Goal: Task Accomplishment & Management: Use online tool/utility

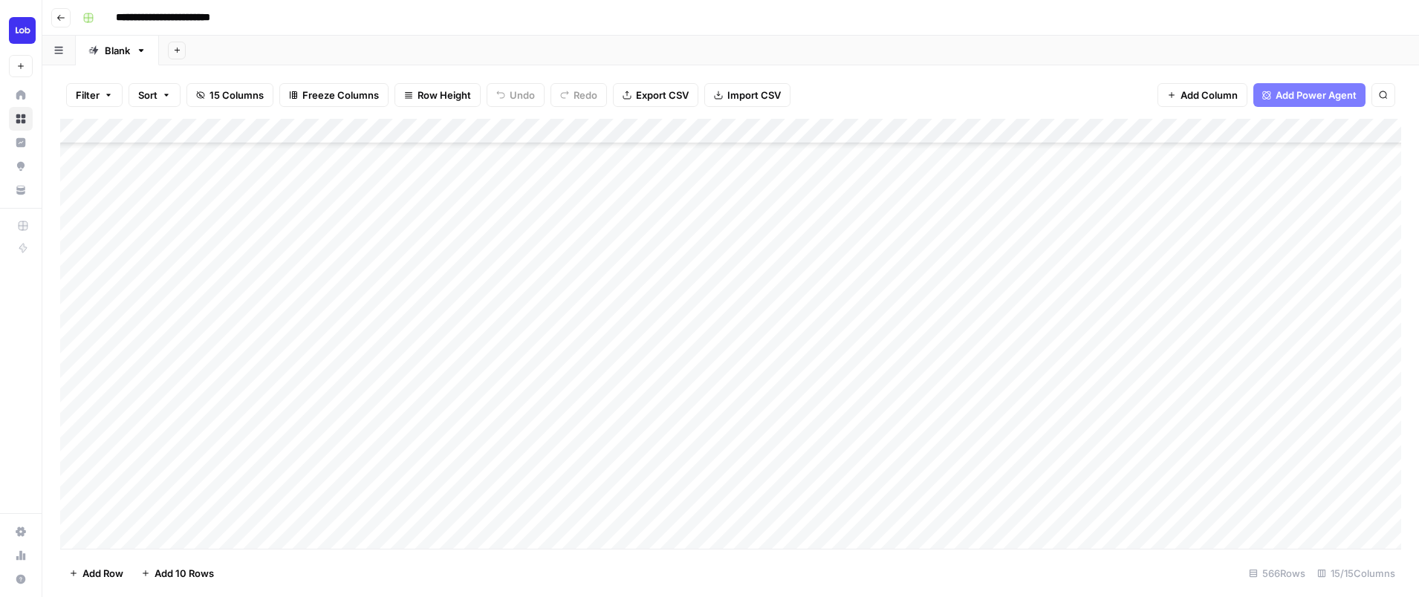
scroll to position [226, 0]
click at [405, 355] on div "Add Column" at bounding box center [730, 334] width 1341 height 430
click at [409, 384] on div "Add Column" at bounding box center [730, 334] width 1341 height 430
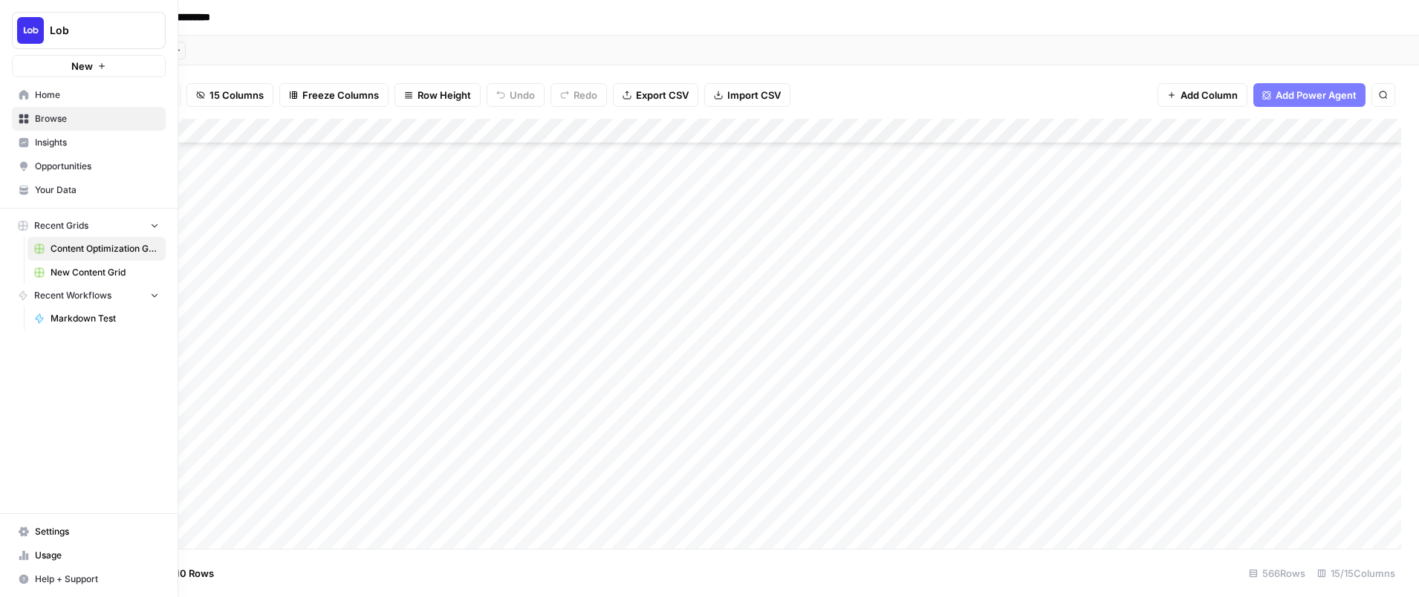
click at [82, 275] on span "New Content Grid" at bounding box center [105, 272] width 108 height 13
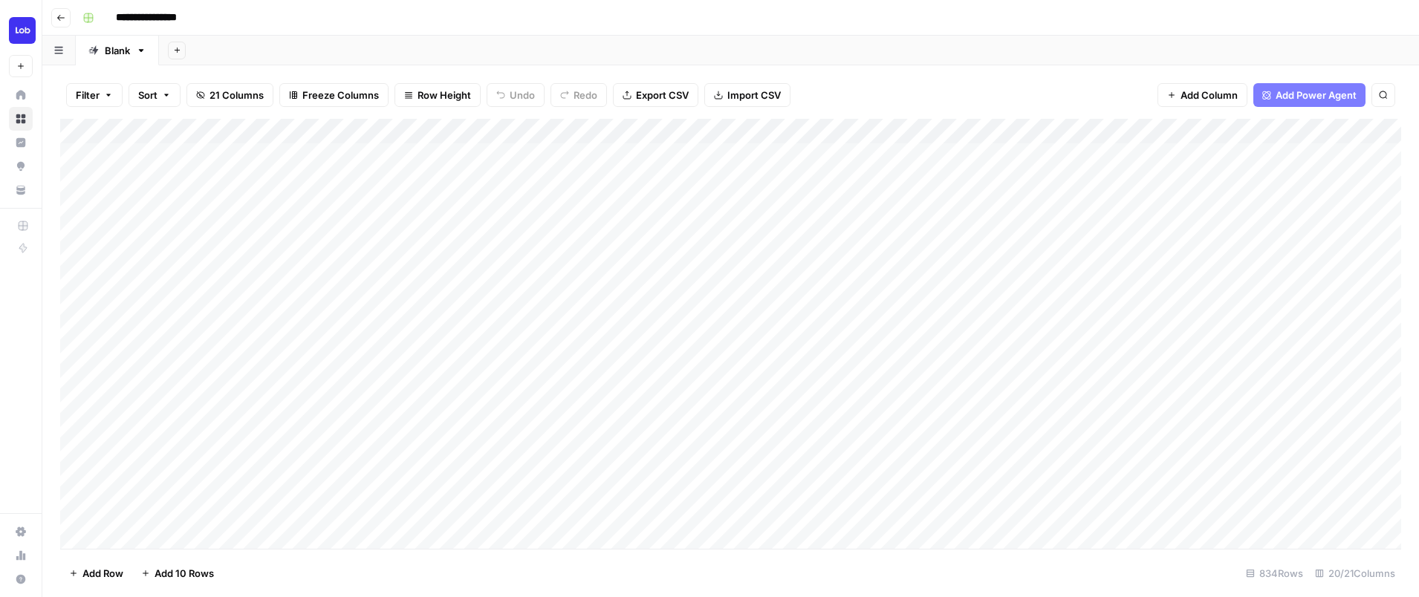
click at [559, 458] on div "Add Column" at bounding box center [730, 334] width 1341 height 430
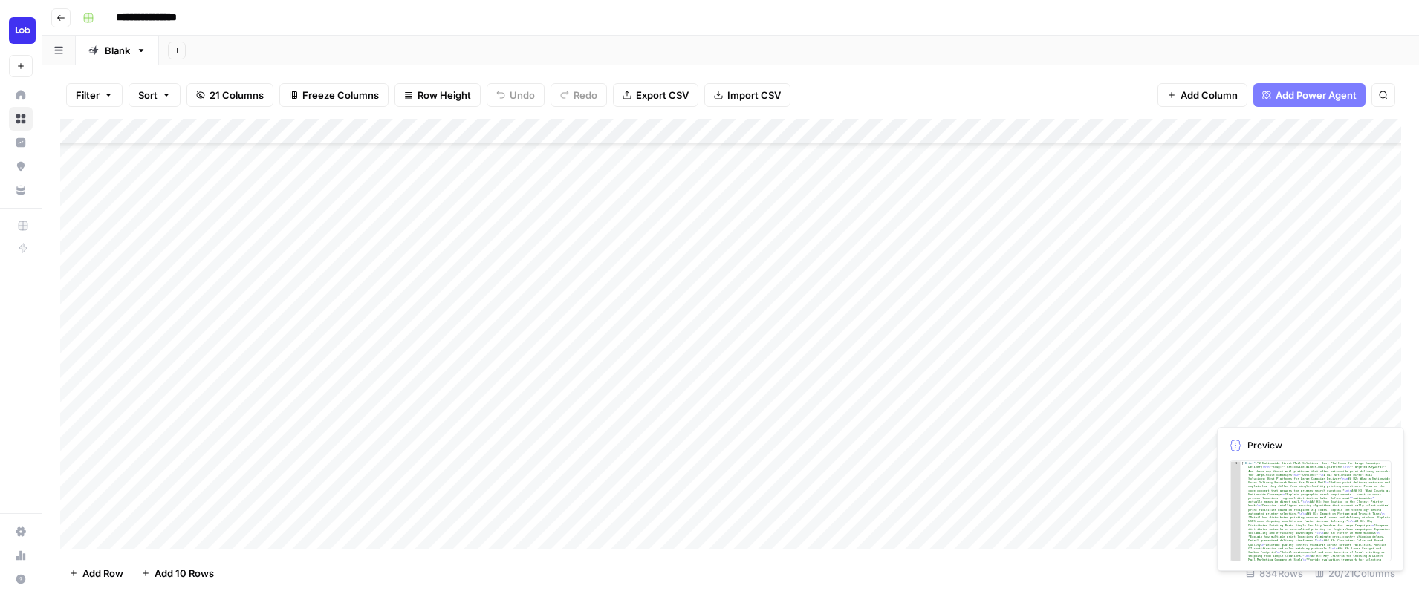
click at [1382, 405] on div "Add Column" at bounding box center [730, 334] width 1341 height 430
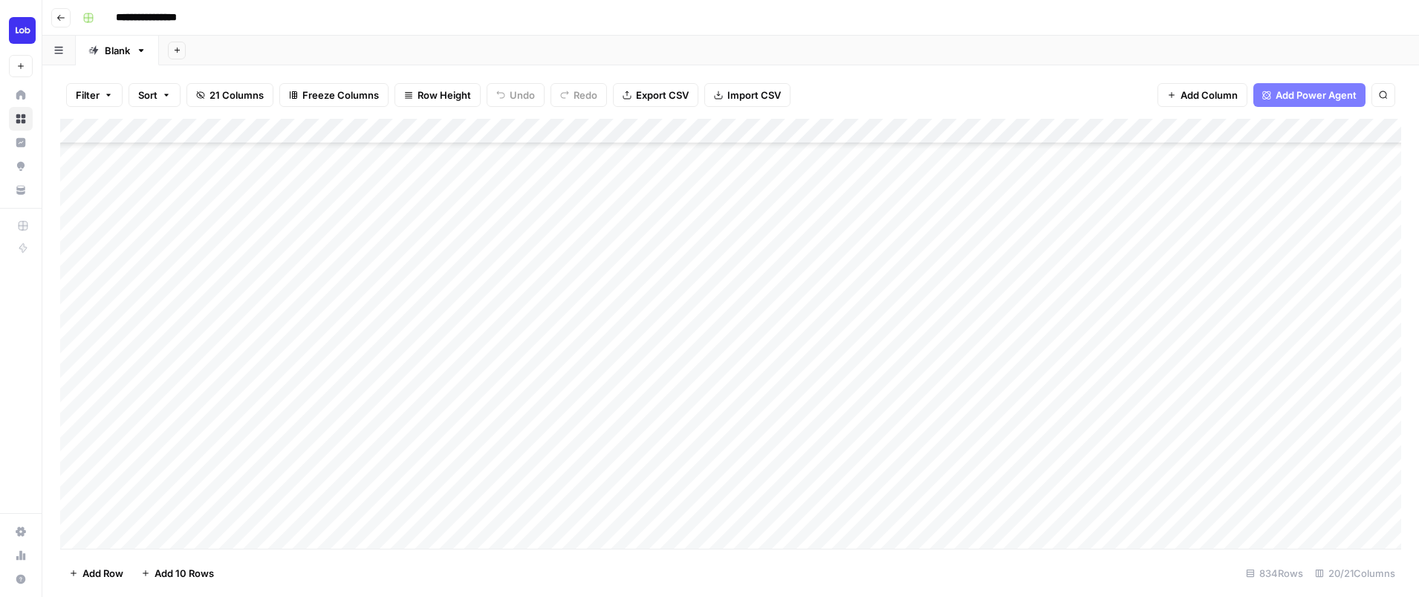
click at [1292, 385] on div "Add Column" at bounding box center [730, 334] width 1341 height 430
click at [1101, 406] on div "Add Column" at bounding box center [730, 334] width 1341 height 430
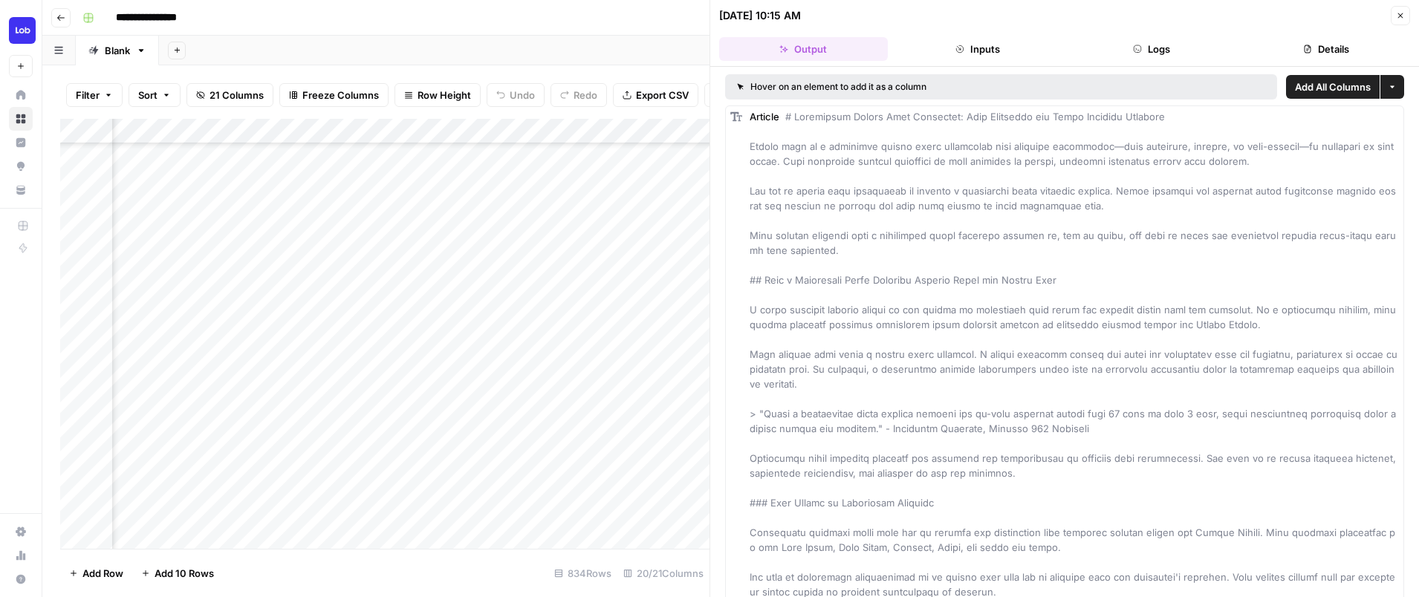
click at [1399, 14] on icon "button" at bounding box center [1400, 15] width 9 height 9
click at [1399, 14] on div "[DATE] 10:15 AM Close" at bounding box center [1064, 15] width 691 height 19
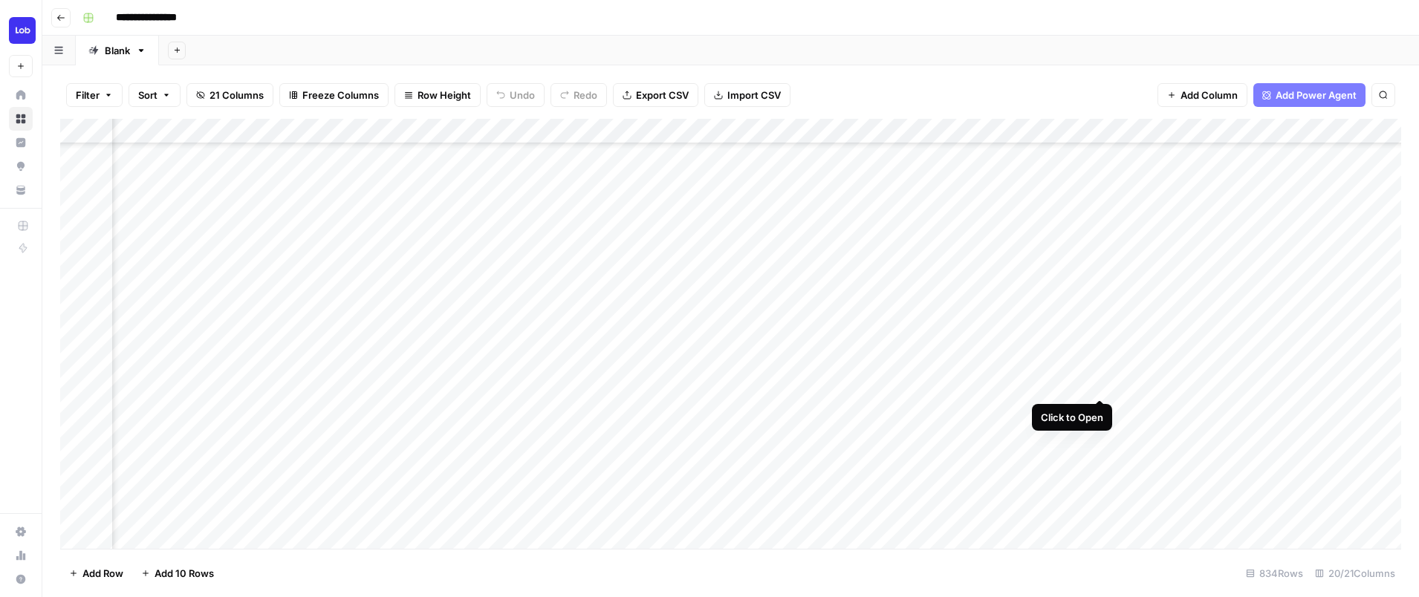
click at [1098, 383] on div "Add Column" at bounding box center [730, 334] width 1341 height 430
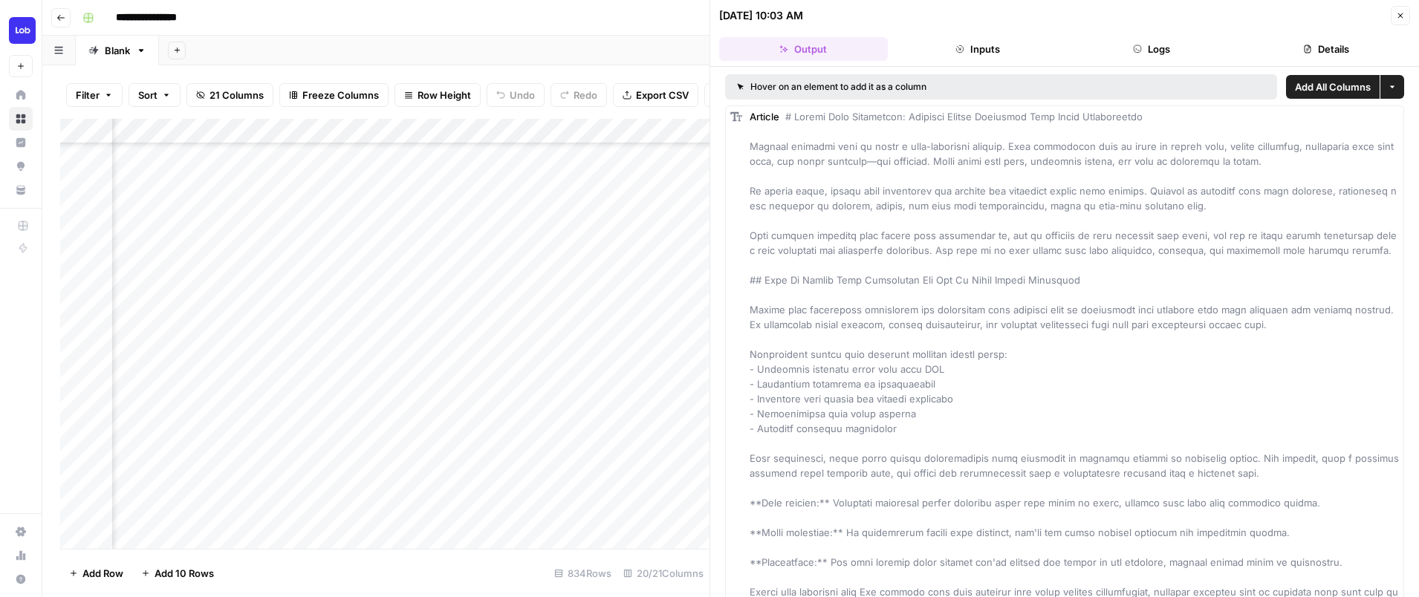
click at [1404, 16] on icon "button" at bounding box center [1400, 15] width 9 height 9
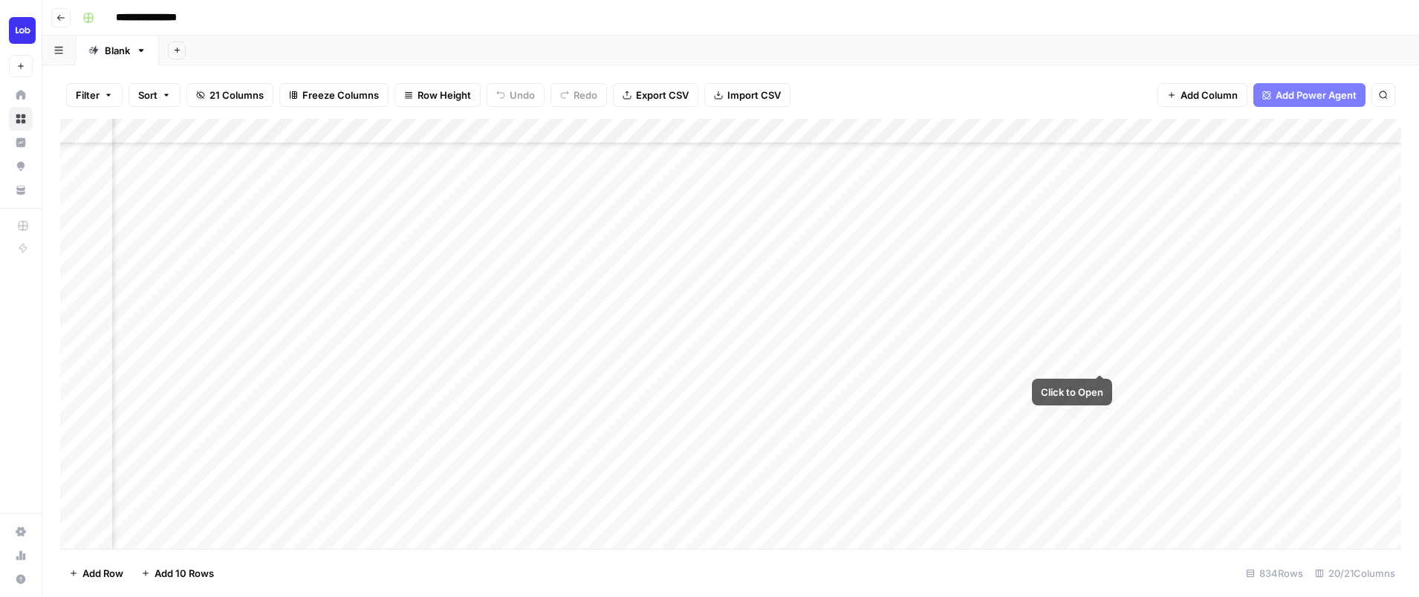
click at [1101, 358] on div "Add Column" at bounding box center [730, 334] width 1341 height 430
